Goal: Communication & Community: Ask a question

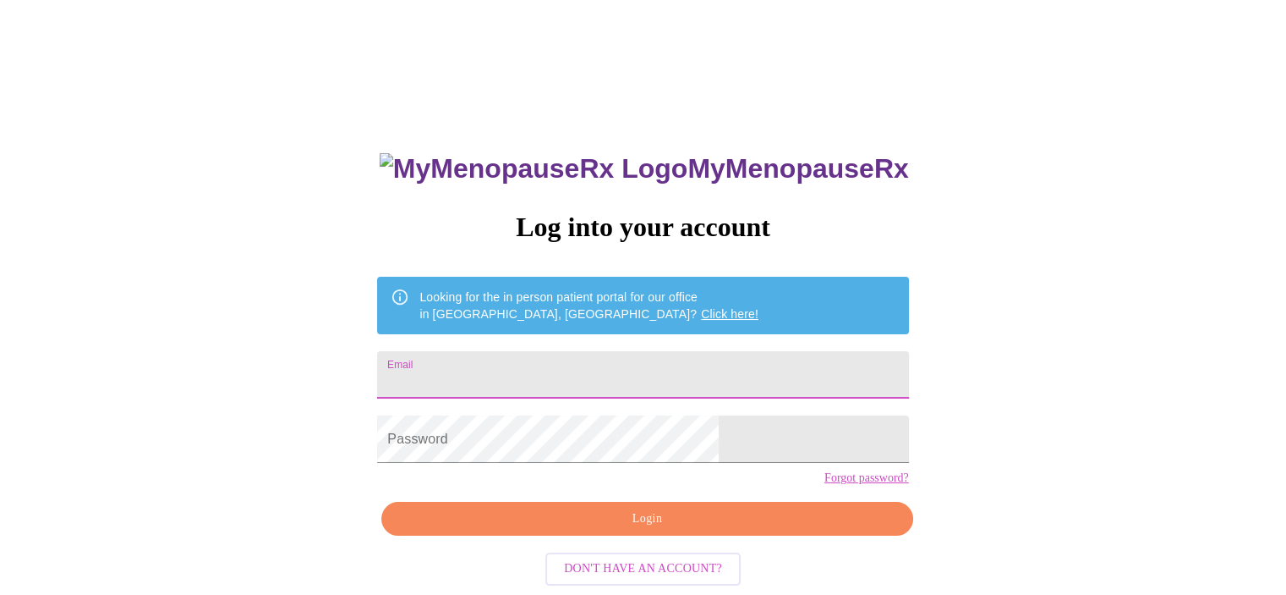
click at [641, 354] on input "Email" at bounding box center [642, 374] width 531 height 47
type input "[EMAIL_ADDRESS][DOMAIN_NAME]"
click at [628, 428] on form "Password" at bounding box center [642, 439] width 531 height 64
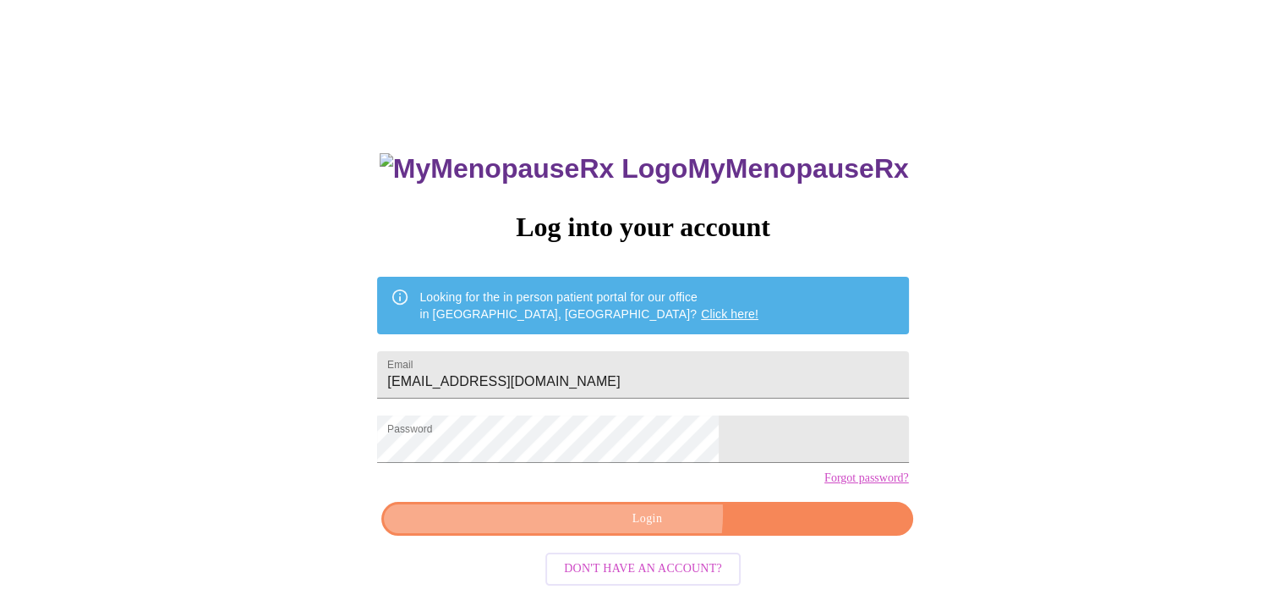
click at [643, 529] on span "Login" at bounding box center [647, 518] width 492 height 21
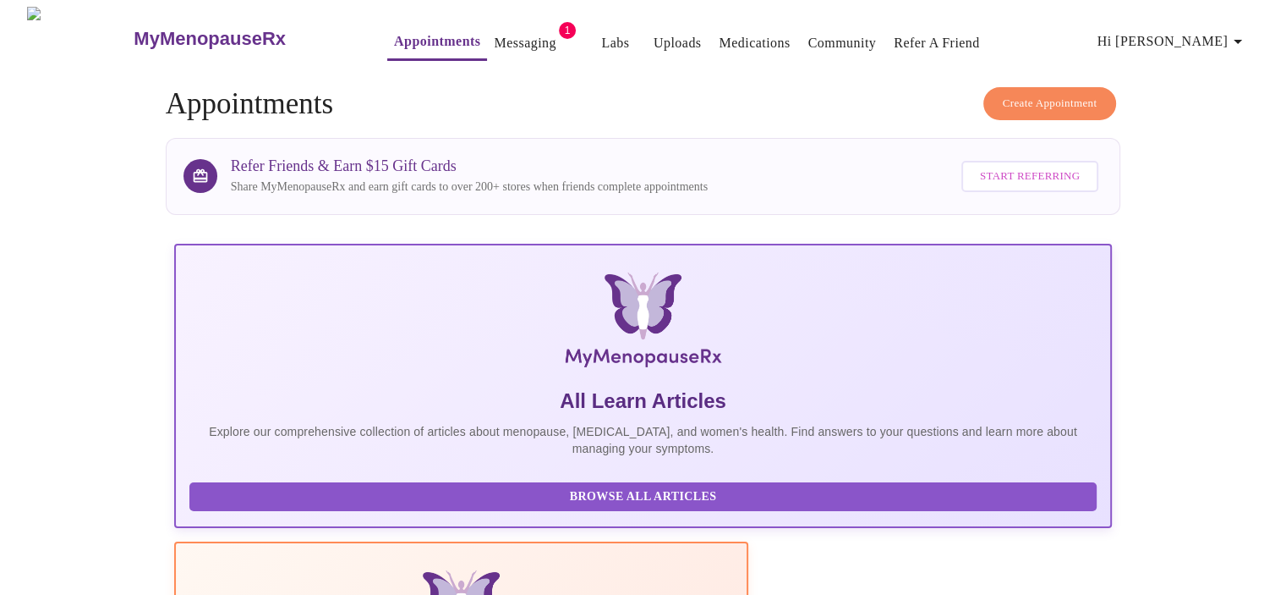
click at [497, 35] on link "Messaging" at bounding box center [525, 43] width 62 height 24
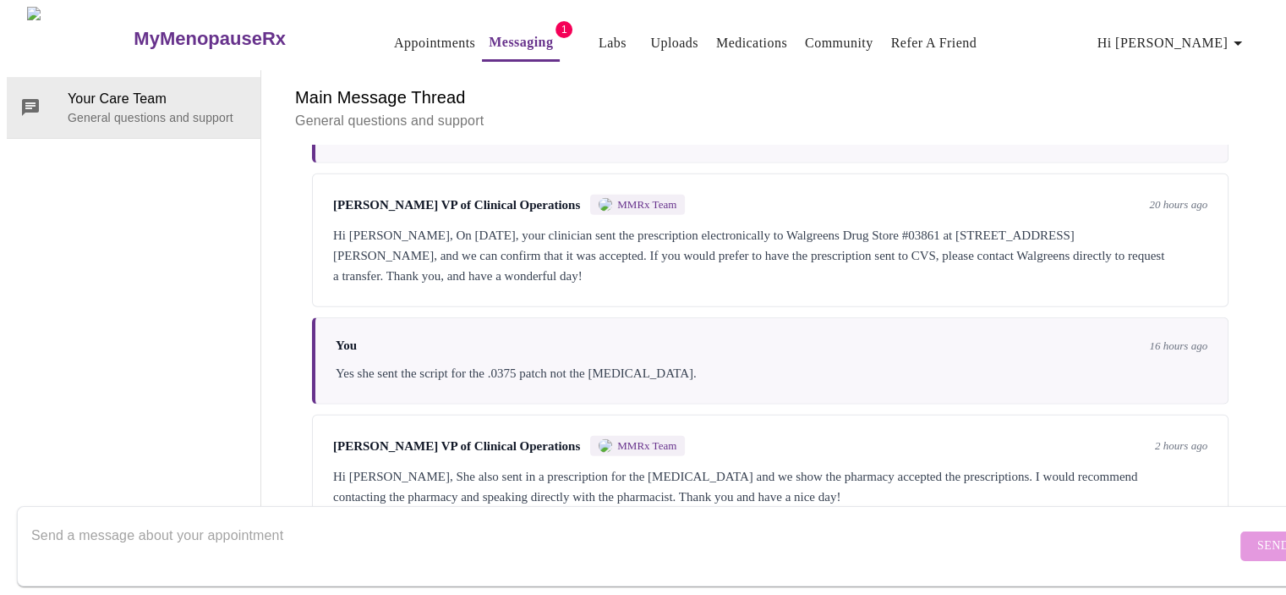
scroll to position [4644, 0]
click at [327, 518] on textarea "Send a message about your appointment" at bounding box center [633, 545] width 1205 height 54
click at [193, 518] on textarea "Send a message about your appointment" at bounding box center [633, 545] width 1205 height 54
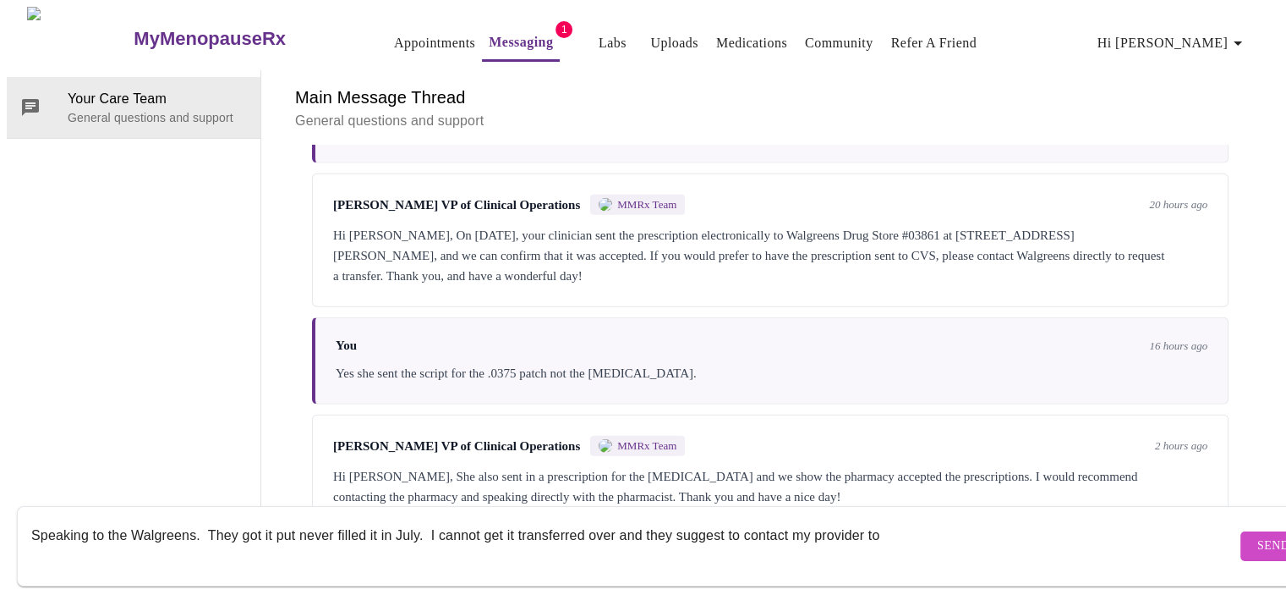
click at [903, 522] on textarea "Speaking to the Walgreens. They got it put never filled it in July. I cannot ge…" at bounding box center [633, 545] width 1205 height 54
type textarea "Speaking to the Walgreens. They got it put never filled it in July. I cannot ge…"
click at [1247, 531] on button "Send" at bounding box center [1274, 546] width 66 height 30
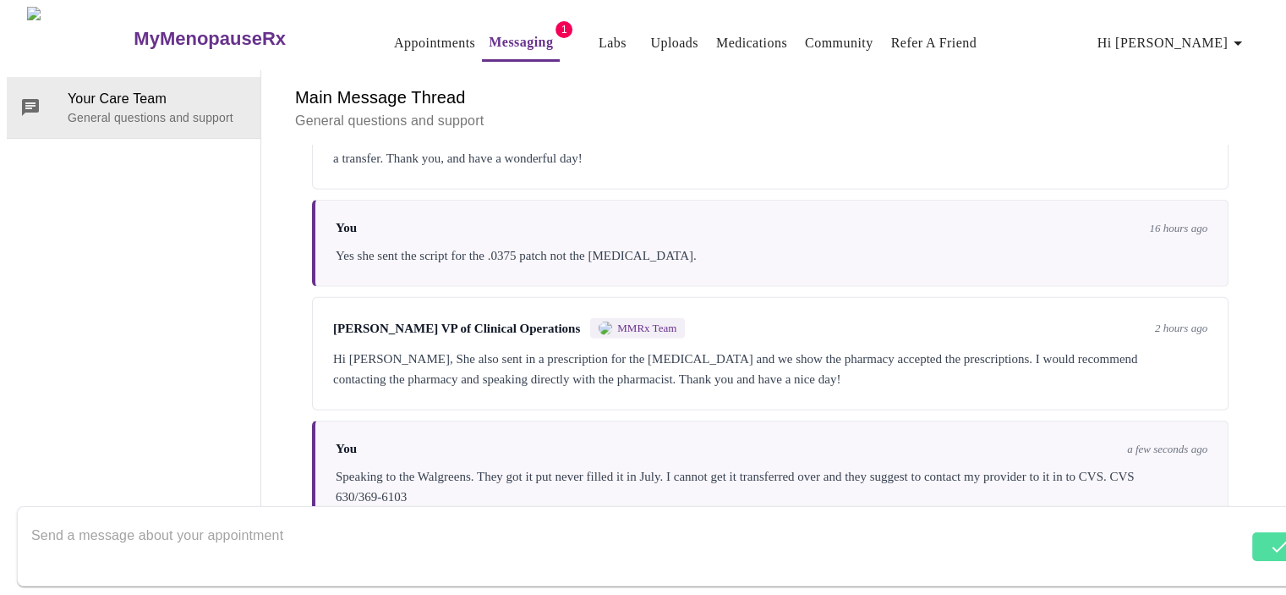
scroll to position [4765, 0]
